Goal: Task Accomplishment & Management: Complete application form

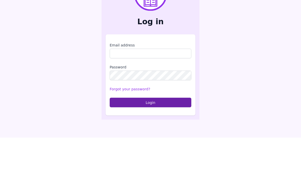
scroll to position [61, 0]
type input "**********"
click at [151, 142] on button "Login" at bounding box center [151, 147] width 82 height 10
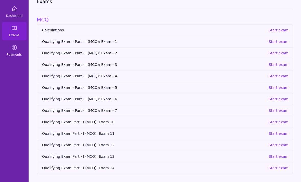
scroll to position [33, 0]
click at [276, 25] on link "Calculations Start exam" at bounding box center [165, 30] width 256 height 11
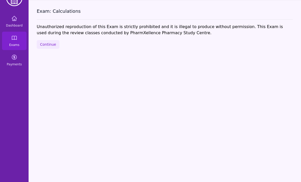
click at [42, 40] on button "Continue" at bounding box center [48, 44] width 23 height 9
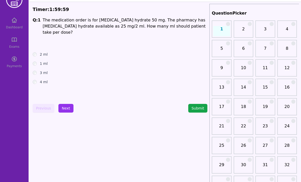
scroll to position [15, 0]
click at [70, 107] on button "Next" at bounding box center [65, 108] width 15 height 9
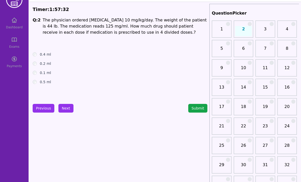
click at [65, 110] on button "Next" at bounding box center [65, 108] width 15 height 9
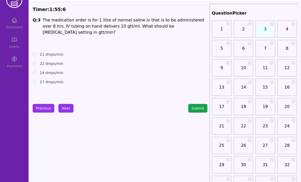
click at [37, 79] on div "27 drops/min" at bounding box center [120, 81] width 175 height 5
click at [42, 79] on label "27 drops/min" at bounding box center [52, 81] width 24 height 5
click at [69, 112] on button "Next" at bounding box center [65, 108] width 15 height 9
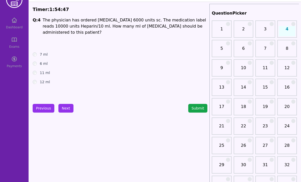
click at [68, 109] on button "Next" at bounding box center [65, 108] width 15 height 9
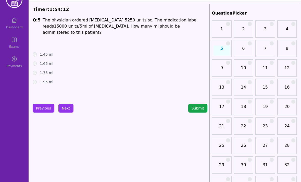
click at [70, 108] on button "Next" at bounding box center [65, 108] width 15 height 9
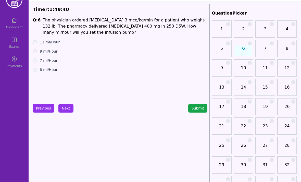
click at [70, 109] on button "Next" at bounding box center [65, 108] width 15 height 9
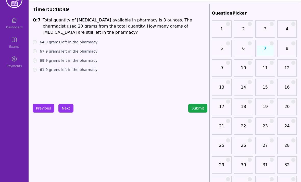
click at [68, 106] on button "Next" at bounding box center [65, 108] width 15 height 9
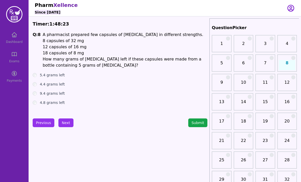
click at [42, 124] on button "Previous" at bounding box center [44, 123] width 22 height 9
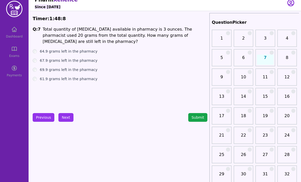
scroll to position [5, 0]
click at [63, 114] on button "Next" at bounding box center [65, 117] width 15 height 9
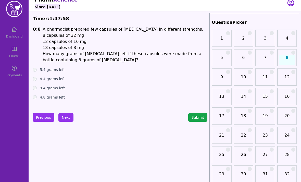
click at [40, 117] on button "Previous" at bounding box center [44, 117] width 22 height 9
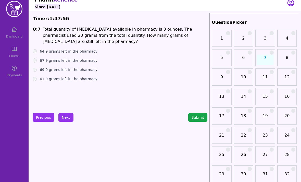
click at [69, 120] on button "Next" at bounding box center [65, 117] width 15 height 9
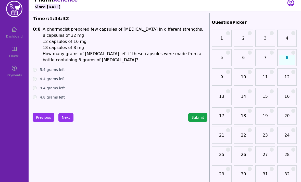
click at [39, 96] on div "4.8 grams left" at bounding box center [120, 97] width 175 height 5
click at [67, 119] on button "Next" at bounding box center [65, 117] width 15 height 9
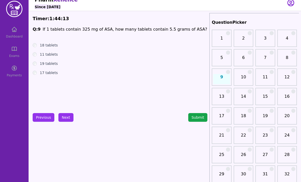
click at [69, 119] on button "Next" at bounding box center [65, 117] width 15 height 9
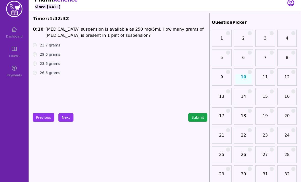
click at [67, 118] on button "Next" at bounding box center [65, 117] width 15 height 9
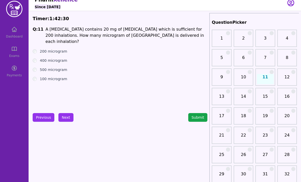
click at [198, 121] on button "Submit" at bounding box center [198, 117] width 19 height 9
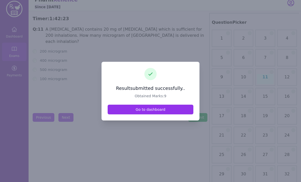
click at [172, 114] on link "Go to dashboard" at bounding box center [151, 110] width 86 height 10
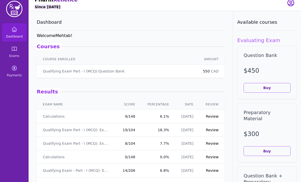
click at [212, 116] on link "Review" at bounding box center [212, 116] width 13 height 4
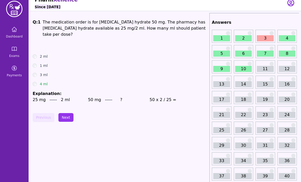
click at [67, 113] on button "Next" at bounding box center [65, 117] width 15 height 9
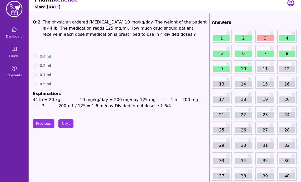
click at [68, 122] on button "Next" at bounding box center [65, 123] width 15 height 9
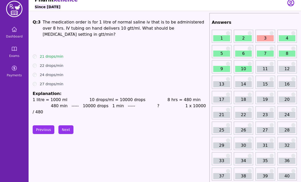
click at [67, 125] on button "Next" at bounding box center [65, 129] width 15 height 9
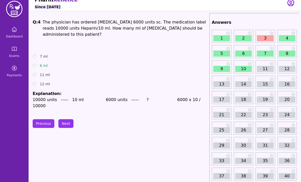
click at [67, 119] on button "Next" at bounding box center [65, 123] width 15 height 9
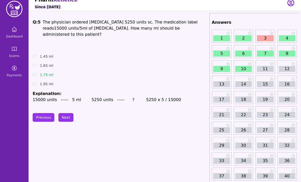
click at [66, 113] on button "Next" at bounding box center [65, 117] width 15 height 9
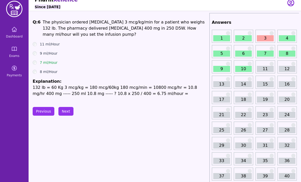
click at [67, 112] on button "Next" at bounding box center [65, 111] width 15 height 9
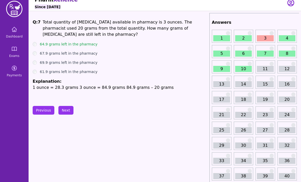
click at [68, 112] on button "Next" at bounding box center [65, 110] width 15 height 9
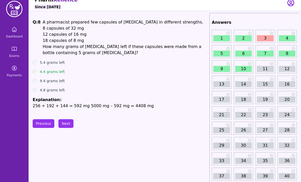
click at [68, 120] on button "Next" at bounding box center [65, 123] width 15 height 9
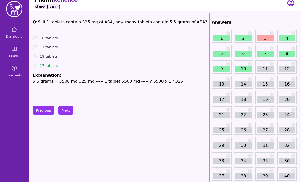
click at [65, 108] on button "Next" at bounding box center [65, 110] width 15 height 9
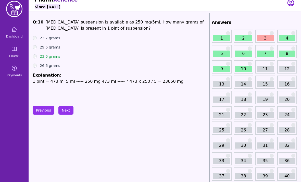
click at [66, 110] on button "Next" at bounding box center [65, 110] width 15 height 9
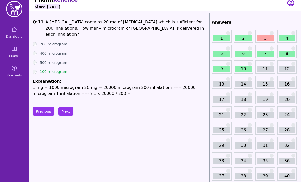
click at [42, 113] on button "Previous" at bounding box center [44, 111] width 22 height 9
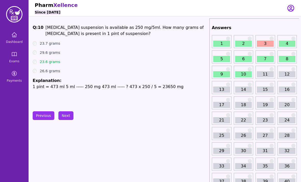
click at [12, 40] on link "Dashboard" at bounding box center [14, 38] width 25 height 18
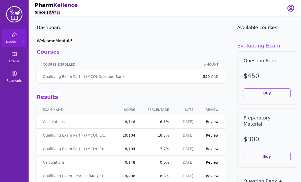
click at [11, 59] on link "Exams" at bounding box center [14, 57] width 25 height 18
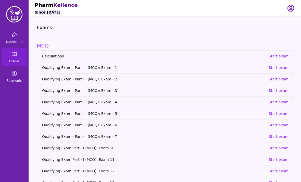
click at [282, 64] on link "Qualifying Exam - Part - I (MCQ): Exam - 1 Start exam" at bounding box center [165, 67] width 256 height 11
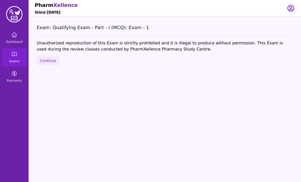
click at [45, 61] on button "Continue" at bounding box center [48, 60] width 23 height 9
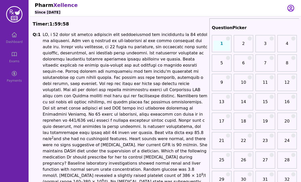
click at [14, 36] on div "Dashboard Exams Payments" at bounding box center [14, 57] width 29 height 57
click at [15, 54] on div "Dashboard Exams Payments" at bounding box center [14, 57] width 29 height 57
click at [17, 39] on div "Dashboard Exams Payments" at bounding box center [14, 57] width 29 height 57
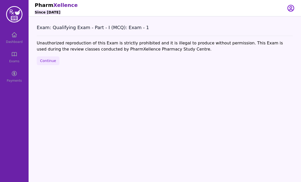
click at [48, 60] on button "Continue" at bounding box center [48, 60] width 23 height 9
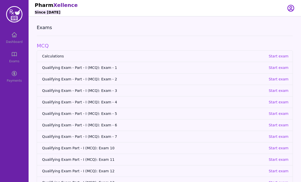
click at [276, 82] on link "Qualifying Exam - Part - I (MCQ): Exam - 2 Start exam" at bounding box center [165, 78] width 256 height 11
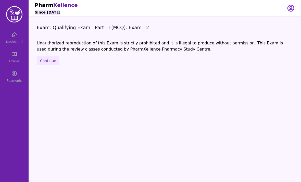
click at [49, 65] on button "Continue" at bounding box center [48, 60] width 23 height 9
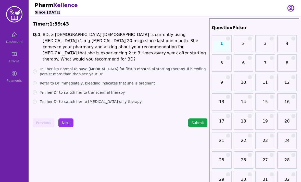
click at [16, 39] on div "Dashboard Exams Payments" at bounding box center [14, 57] width 29 height 57
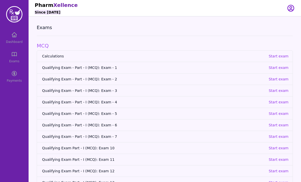
click at [275, 92] on p "Start exam" at bounding box center [279, 90] width 20 height 5
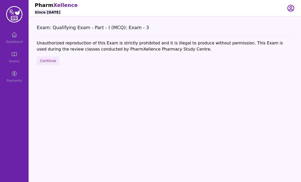
click at [48, 57] on button "Continue" at bounding box center [48, 60] width 23 height 9
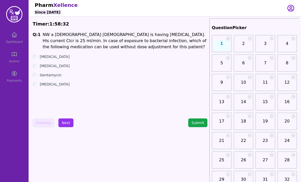
click at [68, 121] on button "Next" at bounding box center [65, 123] width 15 height 9
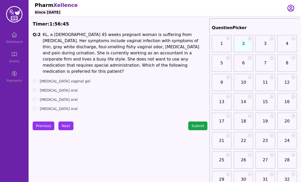
click at [67, 126] on button "Next" at bounding box center [65, 126] width 15 height 9
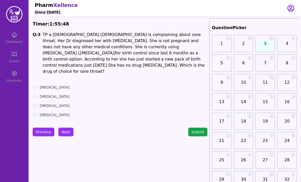
click at [40, 85] on label "[MEDICAL_DATA]" at bounding box center [55, 87] width 30 height 5
click at [69, 128] on button "Next" at bounding box center [65, 132] width 15 height 9
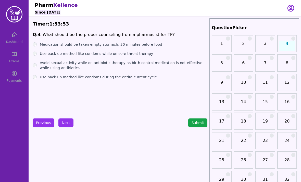
click at [41, 49] on ul "Medication should be taken empty stomach, 30 minutes before food Use back up me…" at bounding box center [120, 61] width 175 height 38
click at [40, 53] on label "Use back up method like condoms while on sore throat therapy" at bounding box center [96, 53] width 113 height 5
click at [69, 127] on button "Next" at bounding box center [65, 123] width 15 height 9
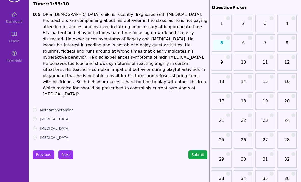
scroll to position [20, 0]
click at [69, 150] on button "Next" at bounding box center [65, 154] width 15 height 9
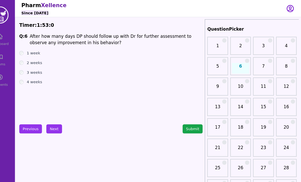
click at [40, 77] on label "4 weeks" at bounding box center [47, 78] width 15 height 5
click at [58, 121] on button "Next" at bounding box center [65, 123] width 15 height 9
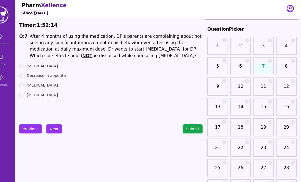
click at [40, 65] on label "[MEDICAL_DATA]" at bounding box center [55, 62] width 30 height 5
click at [33, 70] on div "Decrease in appetite" at bounding box center [120, 71] width 175 height 5
click at [40, 80] on label "[MEDICAL_DATA]" at bounding box center [55, 81] width 30 height 5
click at [58, 126] on button "Next" at bounding box center [65, 123] width 15 height 9
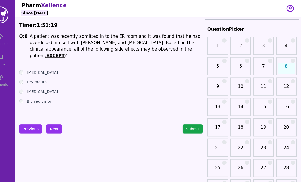
click at [33, 121] on button "Previous" at bounding box center [44, 123] width 22 height 9
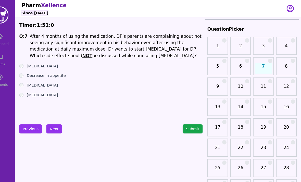
click at [33, 77] on ul "[MEDICAL_DATA] Decrease in appetite [MEDICAL_DATA] [MEDICAL_DATA]" at bounding box center [120, 76] width 175 height 33
click at [40, 83] on label "[MEDICAL_DATA]" at bounding box center [55, 81] width 30 height 5
click at [58, 127] on button "Next" at bounding box center [65, 123] width 15 height 9
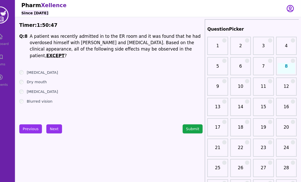
click at [58, 122] on button "Next" at bounding box center [65, 123] width 15 height 9
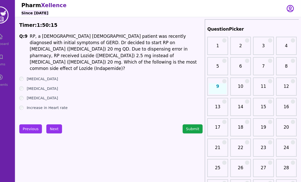
click at [33, 82] on div "[MEDICAL_DATA]" at bounding box center [120, 84] width 175 height 5
click at [40, 91] on label "[MEDICAL_DATA]" at bounding box center [55, 93] width 30 height 5
click at [58, 126] on button "Next" at bounding box center [65, 123] width 15 height 9
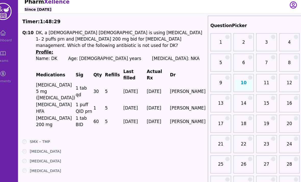
scroll to position [4, 0]
click at [189, 175] on button "Submit" at bounding box center [198, 179] width 19 height 9
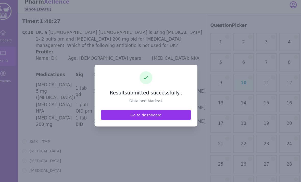
click at [113, 114] on link "Go to dashboard" at bounding box center [151, 110] width 86 height 10
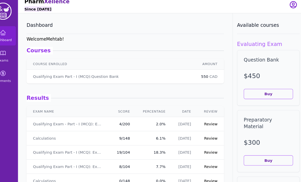
click at [206, 117] on link "Review" at bounding box center [212, 118] width 13 height 4
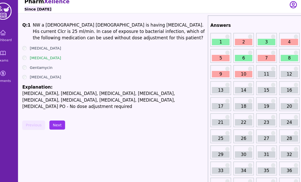
click at [58, 117] on button "Next" at bounding box center [65, 119] width 15 height 9
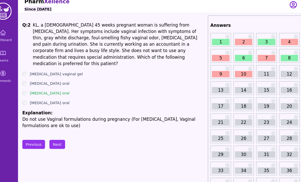
click at [60, 133] on button "Next" at bounding box center [65, 137] width 15 height 9
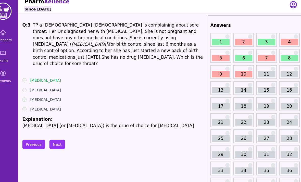
click at [58, 134] on button "Next" at bounding box center [65, 137] width 15 height 9
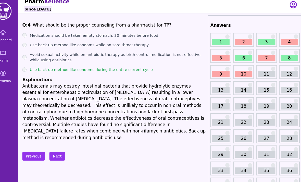
click at [58, 145] on button "Next" at bounding box center [65, 149] width 15 height 9
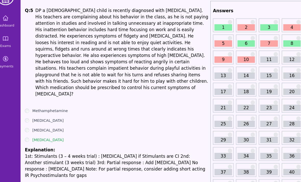
scroll to position [18, 0]
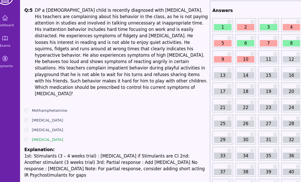
click at [58, 181] on button "Next" at bounding box center [65, 185] width 15 height 9
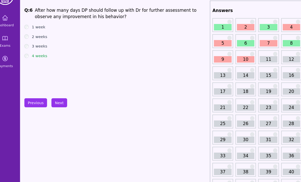
click at [58, 93] on button "Next" at bounding box center [65, 97] width 15 height 9
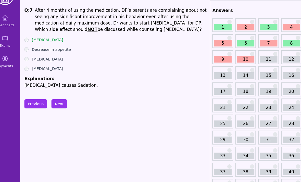
click at [60, 99] on button "Next" at bounding box center [65, 99] width 15 height 9
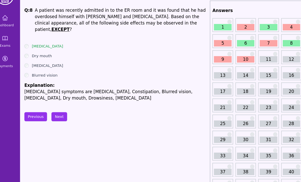
click at [58, 109] on button "Next" at bounding box center [65, 111] width 15 height 9
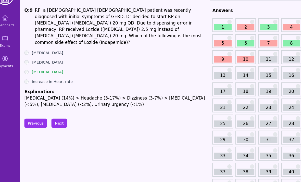
click at [58, 113] on button "Next" at bounding box center [65, 117] width 15 height 9
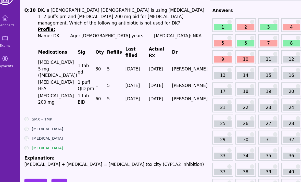
scroll to position [18, 0]
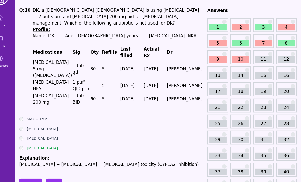
click at [58, 170] on button "Next" at bounding box center [65, 174] width 15 height 9
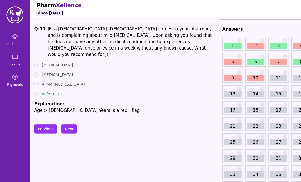
click at [12, 38] on link "Dashboard" at bounding box center [14, 38] width 25 height 18
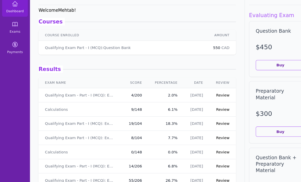
click at [55, 106] on link "Calculations" at bounding box center [54, 104] width 22 height 5
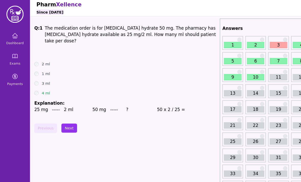
scroll to position [6, 0]
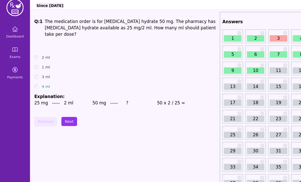
click at [16, 50] on link "Exams" at bounding box center [14, 51] width 25 height 18
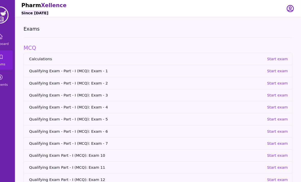
click at [270, 57] on p "Start exam" at bounding box center [279, 56] width 20 height 5
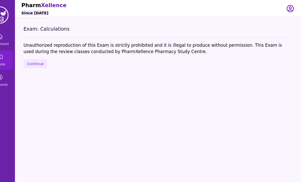
click at [37, 61] on button "Continue" at bounding box center [48, 60] width 23 height 9
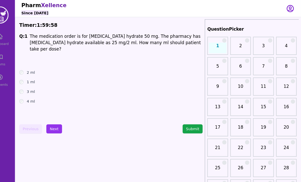
click at [257, 84] on link "11" at bounding box center [265, 84] width 17 height 10
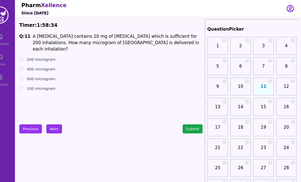
click at [58, 125] on button "Next" at bounding box center [65, 123] width 15 height 9
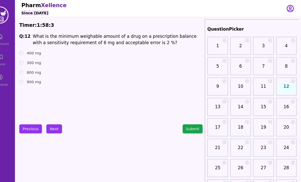
click at [58, 124] on button "Next" at bounding box center [65, 123] width 15 height 9
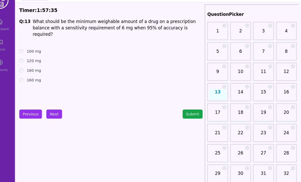
scroll to position [6, 0]
click at [33, 55] on ul "100 mg 120 mg 180 mg 160 mg" at bounding box center [120, 71] width 175 height 33
click at [40, 64] on label "120 mg" at bounding box center [47, 66] width 14 height 5
click at [58, 113] on button "Next" at bounding box center [65, 117] width 15 height 9
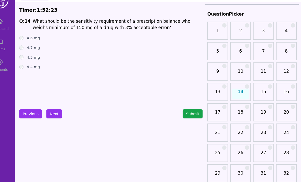
click at [33, 52] on ul "4.6 mg 4.7 mg 4.5 mg 4.4 mg" at bounding box center [120, 58] width 175 height 33
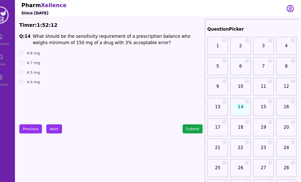
click at [40, 62] on label "4.7 mg" at bounding box center [46, 59] width 13 height 5
click at [58, 125] on button "Next" at bounding box center [65, 123] width 15 height 9
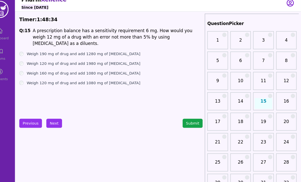
click at [33, 54] on div "Weigh 190 mg of drug and add 1280 mg of [MEDICAL_DATA]" at bounding box center [120, 56] width 175 height 5
click at [58, 119] on button "Next" at bounding box center [65, 123] width 15 height 9
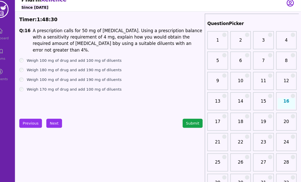
click at [58, 120] on button "Next" at bounding box center [65, 123] width 15 height 9
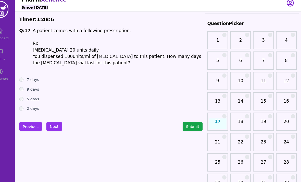
click at [58, 122] on button "Next" at bounding box center [65, 126] width 15 height 9
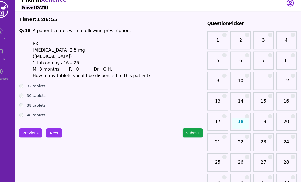
click at [58, 128] on button "Next" at bounding box center [65, 132] width 15 height 9
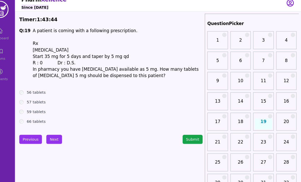
click at [58, 134] on button "Next" at bounding box center [65, 138] width 15 height 9
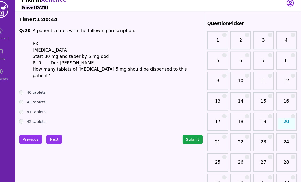
click at [58, 134] on button "Next" at bounding box center [65, 138] width 15 height 9
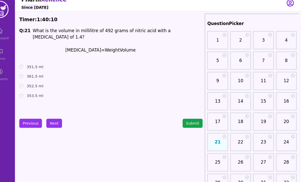
click at [33, 66] on div "351.5 ml" at bounding box center [120, 68] width 175 height 5
click at [58, 120] on button "Next" at bounding box center [65, 123] width 15 height 9
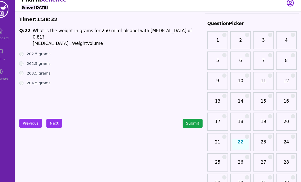
click at [58, 119] on button "Next" at bounding box center [65, 123] width 15 height 9
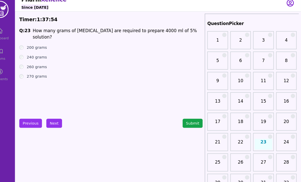
click at [40, 48] on label "200 grams" at bounding box center [49, 50] width 19 height 5
click at [58, 119] on button "Next" at bounding box center [65, 123] width 15 height 9
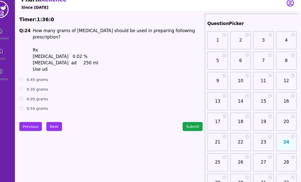
click at [33, 97] on div "0.05 grams" at bounding box center [120, 99] width 175 height 5
click at [58, 122] on button "Next" at bounding box center [65, 126] width 15 height 9
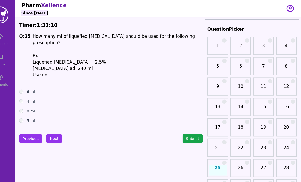
click at [58, 128] on button "Next" at bounding box center [65, 132] width 15 height 9
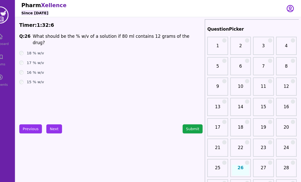
click at [58, 122] on button "Next" at bounding box center [65, 123] width 15 height 9
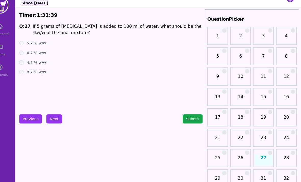
scroll to position [1, 0]
click at [45, 56] on div "6.7 % w/w" at bounding box center [120, 58] width 175 height 5
click at [64, 56] on div "6.7 % w/w" at bounding box center [120, 58] width 175 height 5
click at [40, 65] on label "4.7 % w/w" at bounding box center [49, 67] width 18 height 5
click at [58, 118] on button "Next" at bounding box center [65, 122] width 15 height 9
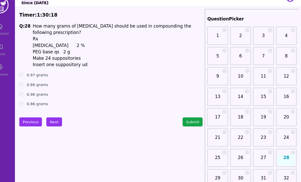
click at [189, 121] on button "Submit" at bounding box center [198, 125] width 19 height 9
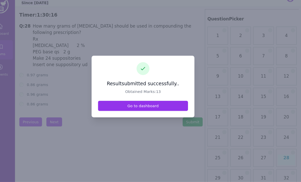
click at [108, 108] on link "Go to dashboard" at bounding box center [151, 110] width 86 height 10
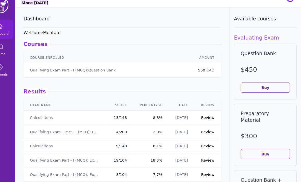
click at [206, 119] on link "Review" at bounding box center [212, 121] width 13 height 4
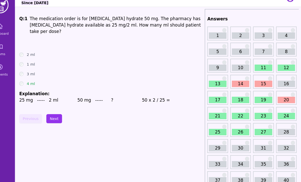
click at [257, 70] on link "11" at bounding box center [265, 73] width 17 height 6
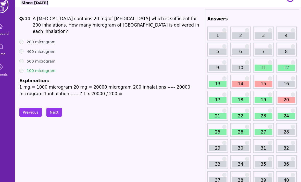
click at [279, 70] on link "12" at bounding box center [287, 73] width 17 height 6
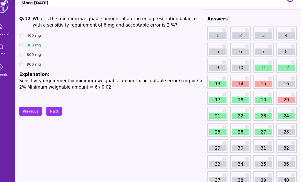
click at [214, 86] on link "13" at bounding box center [222, 89] width 17 height 6
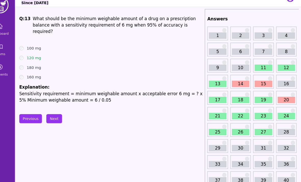
click at [236, 86] on link "14" at bounding box center [244, 89] width 17 height 6
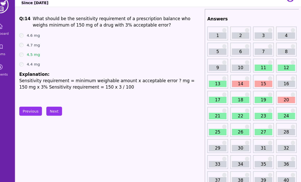
click at [257, 86] on link "15" at bounding box center [265, 89] width 17 height 6
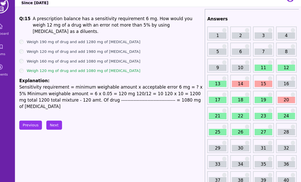
click at [214, 101] on link "17" at bounding box center [222, 104] width 17 height 6
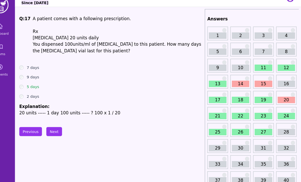
click at [236, 101] on link "18" at bounding box center [244, 104] width 17 height 6
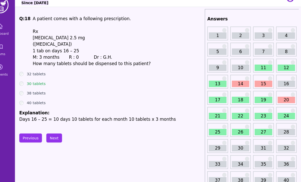
click at [257, 101] on link "19" at bounding box center [265, 104] width 17 height 6
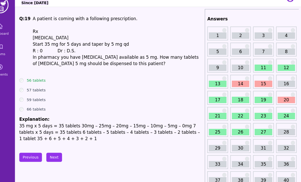
click at [278, 95] on div "20" at bounding box center [288, 101] width 20 height 13
click at [279, 101] on link "20" at bounding box center [287, 104] width 17 height 6
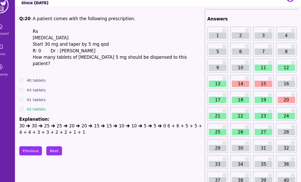
click at [58, 148] on button "Next" at bounding box center [65, 152] width 15 height 9
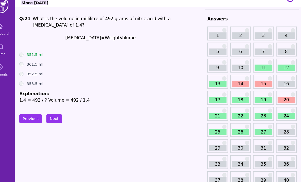
click at [58, 118] on button "Next" at bounding box center [65, 122] width 15 height 9
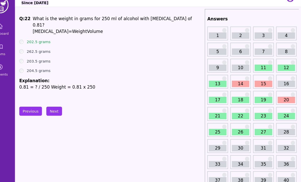
click at [257, 132] on link "27" at bounding box center [265, 135] width 17 height 6
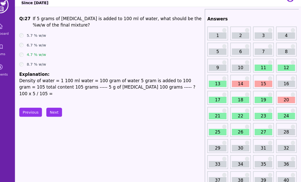
click at [236, 132] on link "26" at bounding box center [244, 135] width 17 height 6
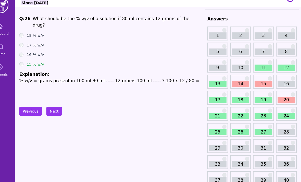
click at [214, 132] on link "25" at bounding box center [222, 135] width 17 height 6
